Goal: Information Seeking & Learning: Learn about a topic

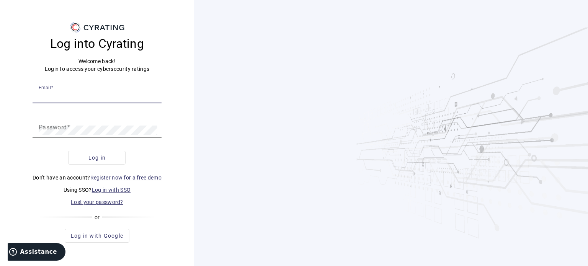
click at [131, 99] on input "Email" at bounding box center [97, 95] width 117 height 9
type input "[EMAIL_ADDRESS][DOMAIN_NAME]"
click at [68, 151] on button "Log in" at bounding box center [96, 158] width 57 height 14
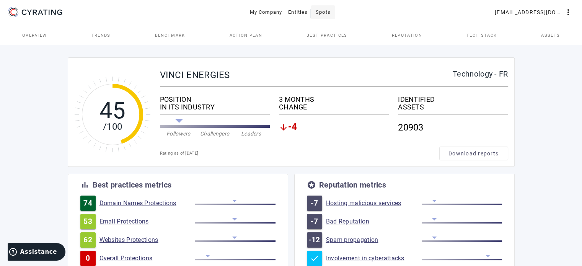
click at [319, 12] on span "Spots" at bounding box center [323, 12] width 15 height 12
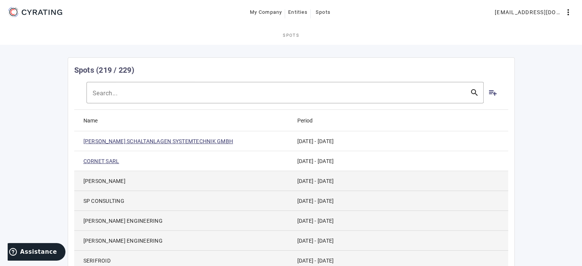
click at [194, 143] on link "[PERSON_NAME] SCHALTANLAGEN SYSTEMTECHNIK GMBH" at bounding box center [158, 141] width 150 height 8
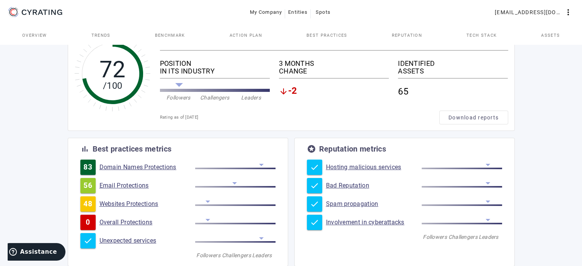
scroll to position [47, 0]
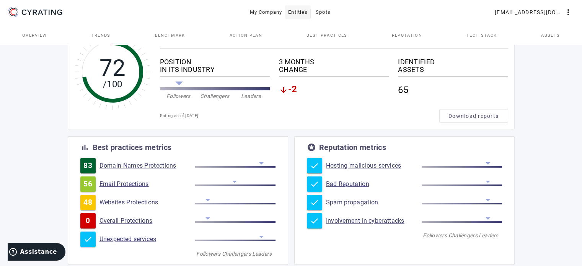
click at [300, 13] on span "Entities" at bounding box center [298, 12] width 20 height 12
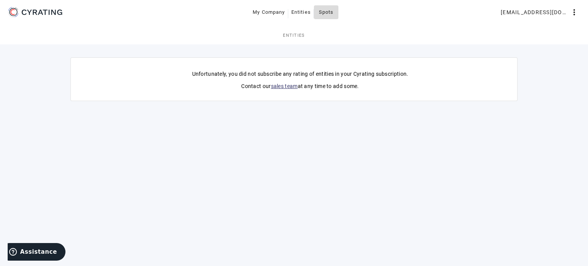
click at [321, 12] on span "Spots" at bounding box center [326, 12] width 15 height 12
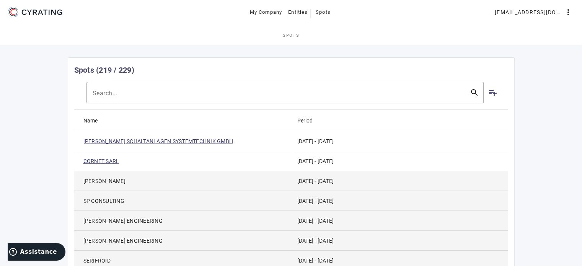
click at [205, 142] on link "[PERSON_NAME] SCHALTANLAGEN SYSTEMTECHNIK GMBH" at bounding box center [158, 141] width 150 height 8
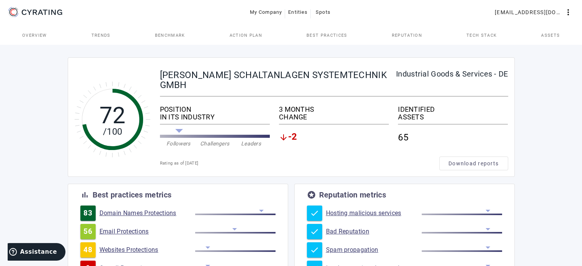
click at [332, 34] on span "Best practices" at bounding box center [326, 35] width 41 height 4
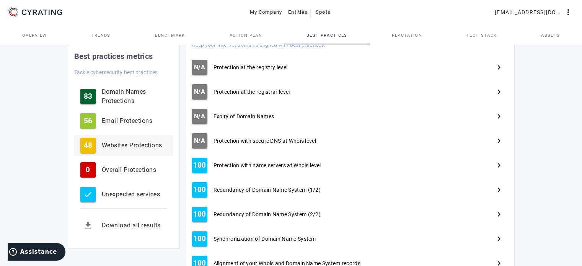
scroll to position [168, 0]
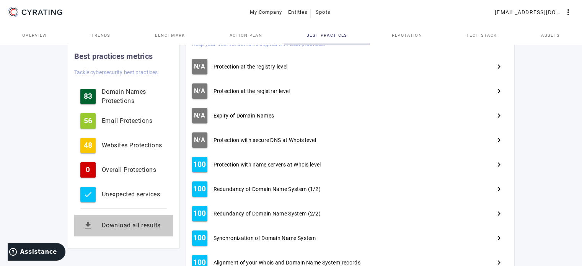
click at [135, 221] on div "Download all results" at bounding box center [134, 225] width 65 height 9
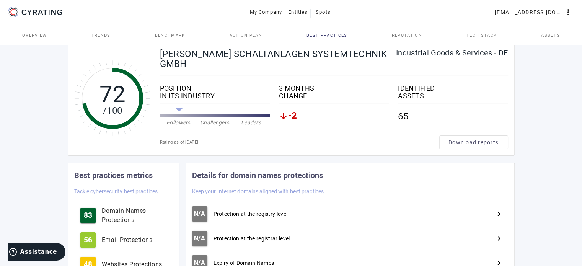
scroll to position [0, 0]
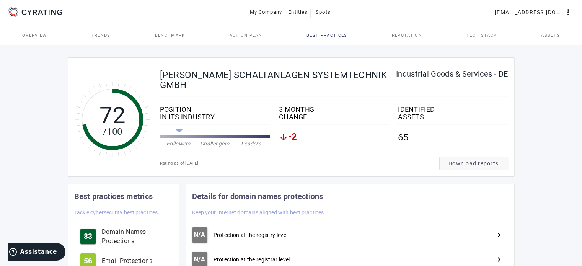
click at [481, 166] on span "Download reports" at bounding box center [473, 164] width 50 height 8
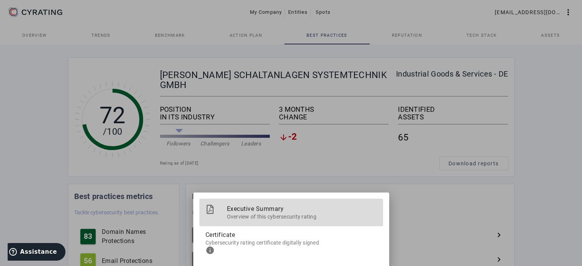
click at [330, 216] on span "Overview of this cybersecurity rating" at bounding box center [302, 216] width 150 height 10
